Goal: Transaction & Acquisition: Obtain resource

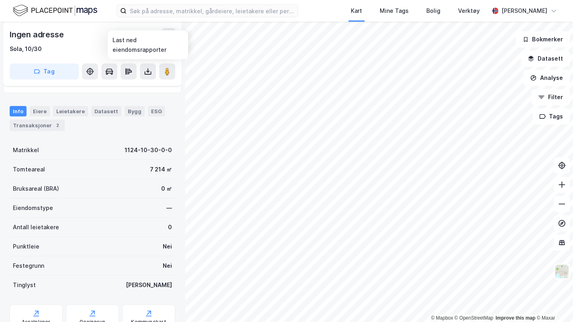
scroll to position [143, 0]
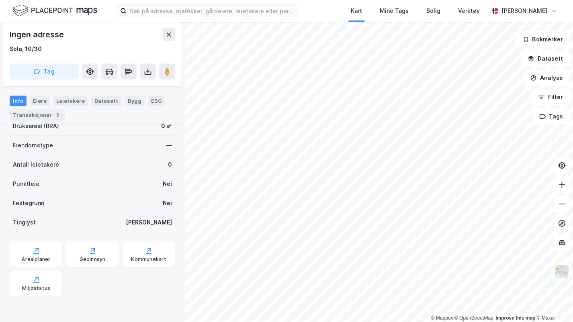
click at [48, 257] on div "Arealplaner" at bounding box center [36, 259] width 29 height 6
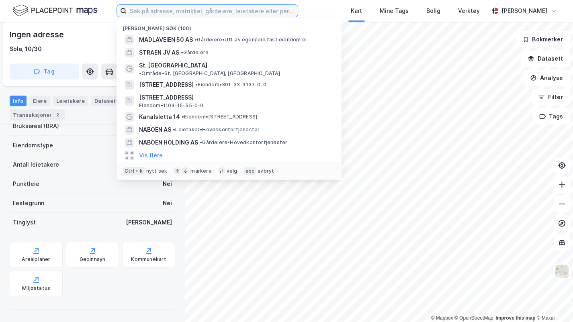
click at [172, 11] on input at bounding box center [212, 11] width 171 height 12
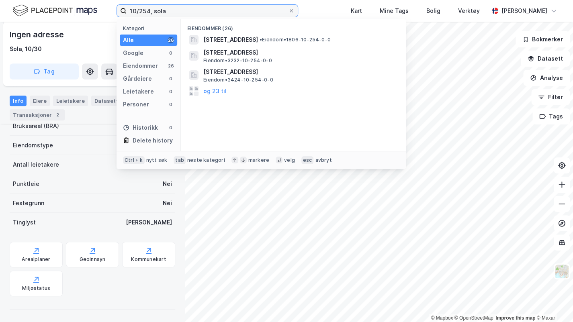
type input "10/254, sola"
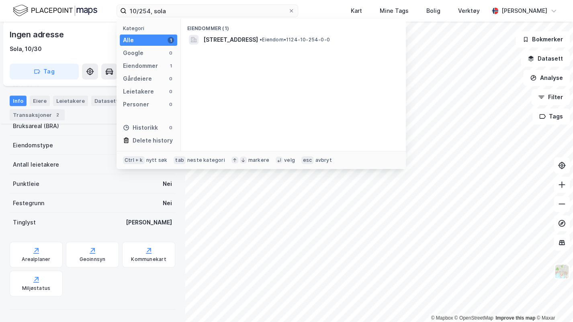
click at [258, 36] on span "[STREET_ADDRESS]" at bounding box center [230, 40] width 55 height 10
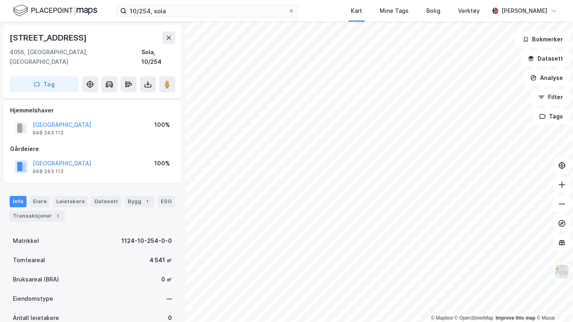
scroll to position [143, 0]
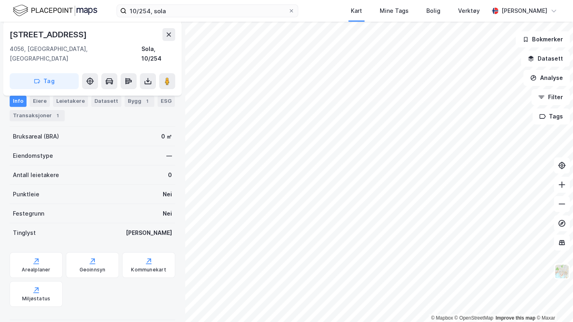
click at [151, 73] on button at bounding box center [148, 81] width 16 height 16
click at [140, 107] on div "Last ned matrikkelrapport" at bounding box center [118, 110] width 66 height 6
